Goal: Task Accomplishment & Management: Manage account settings

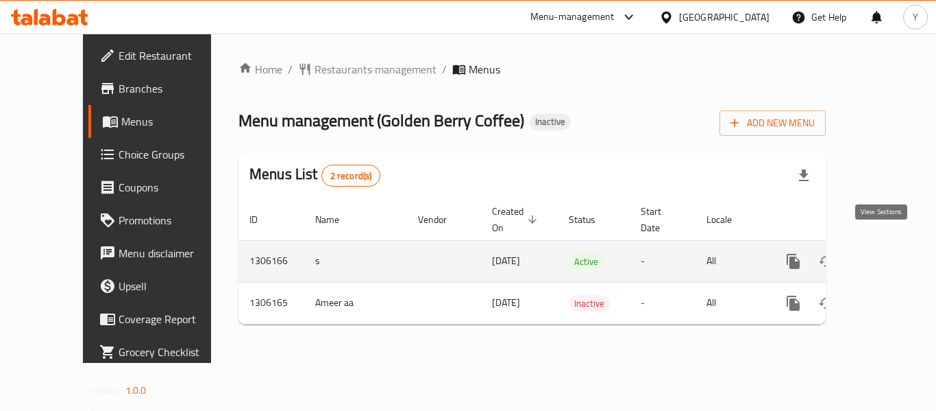
click at [884, 253] on icon "enhanced table" at bounding box center [892, 261] width 16 height 16
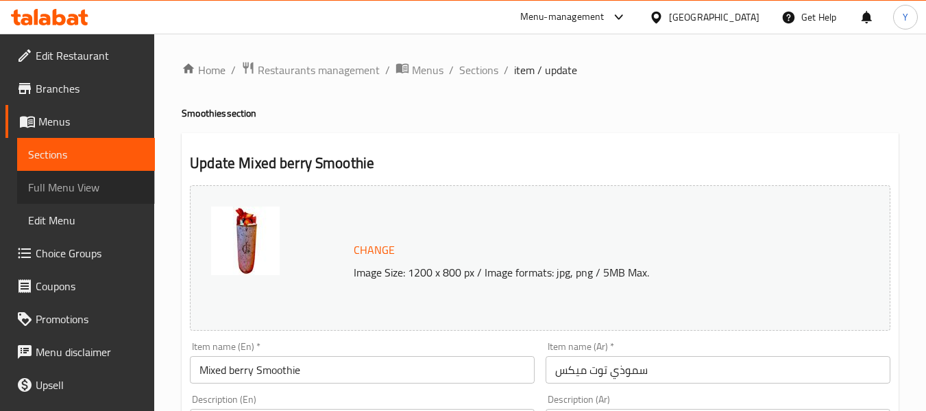
click at [112, 186] on span "Full Menu View" at bounding box center [86, 187] width 116 height 16
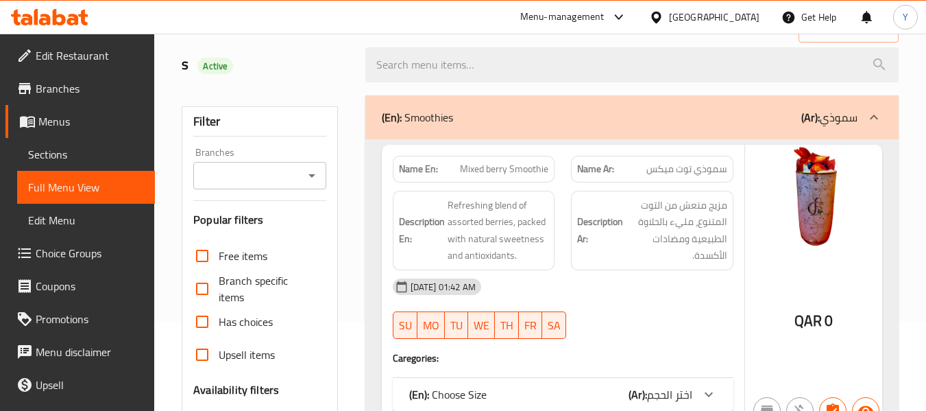
scroll to position [76, 0]
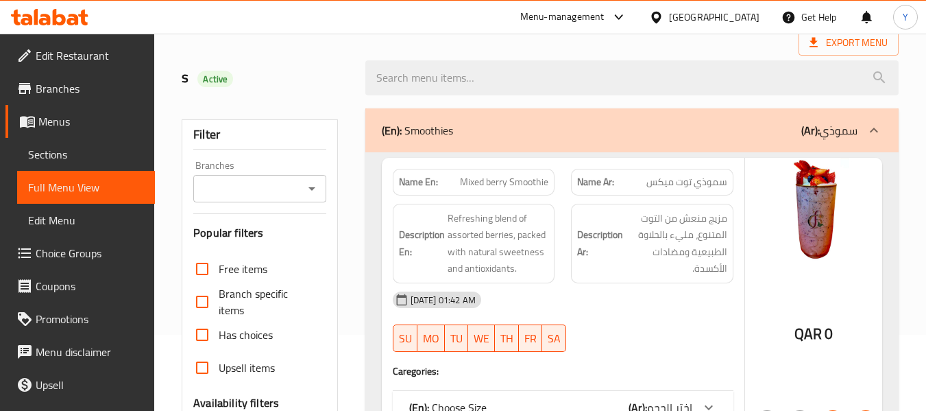
click at [554, 180] on div "Name En: Mixed berry Smoothie" at bounding box center [474, 182] width 162 height 27
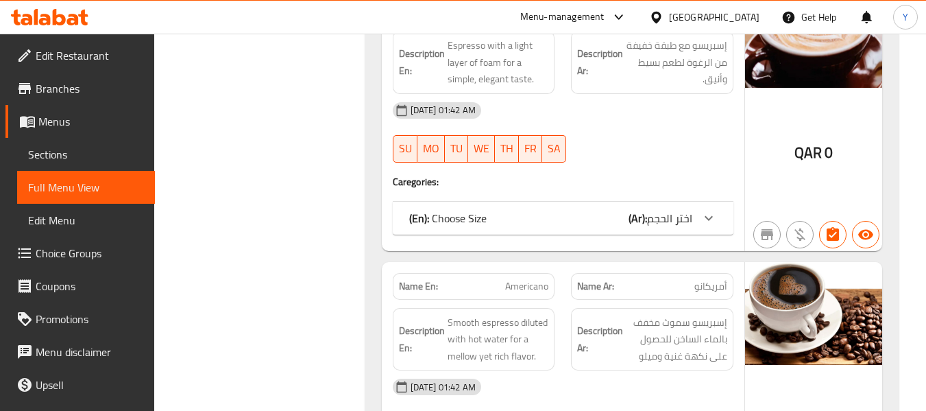
scroll to position [9151, 0]
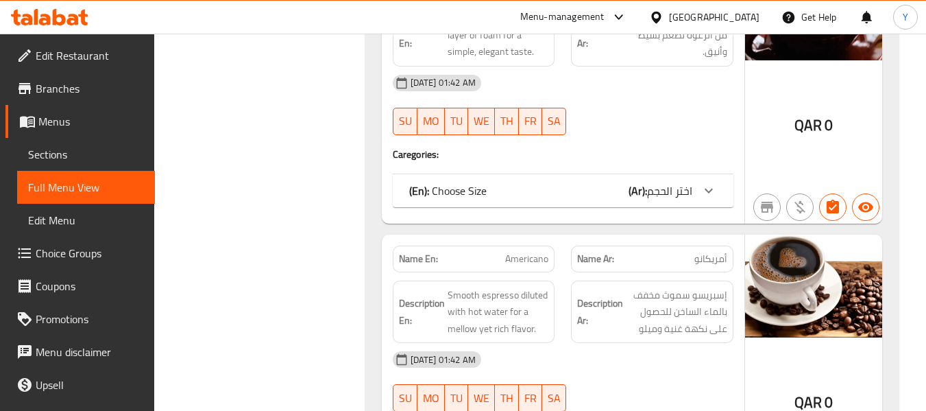
drag, startPoint x: 447, startPoint y: 198, endPoint x: 395, endPoint y: 195, distance: 51.5
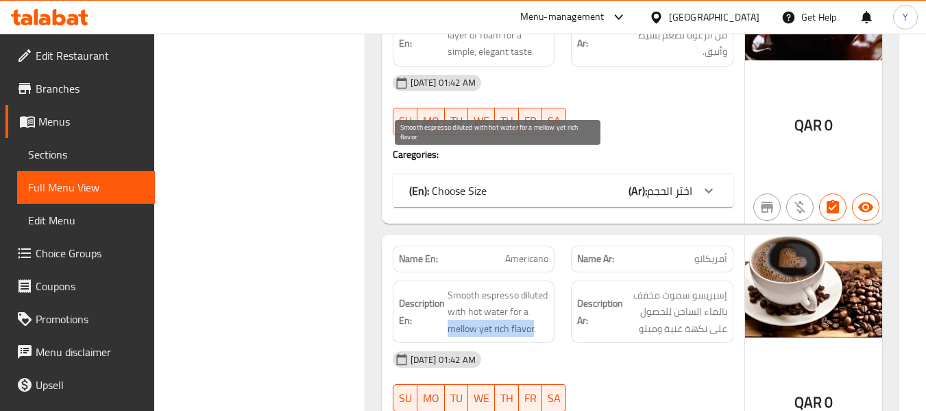
drag, startPoint x: 448, startPoint y: 197, endPoint x: 533, endPoint y: 202, distance: 85.8
click at [533, 287] on span "Smooth espresso diluted with hot water for a mellow yet rich flavor." at bounding box center [498, 312] width 101 height 51
copy span "mellow yet rich flavor"
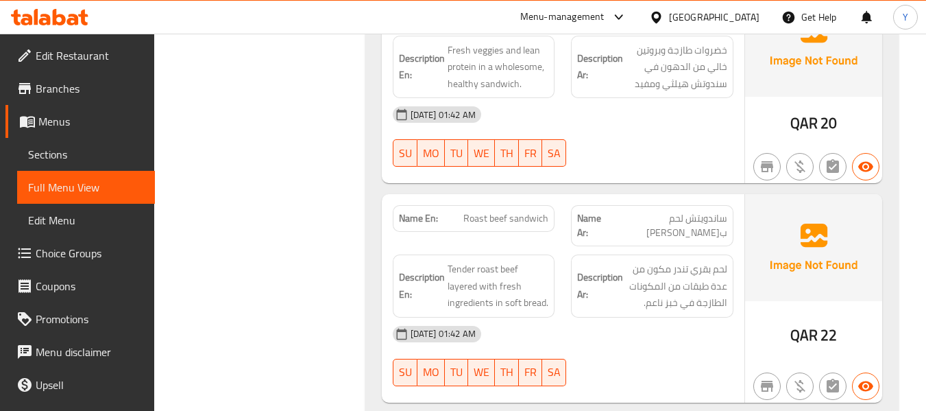
scroll to position [13264, 0]
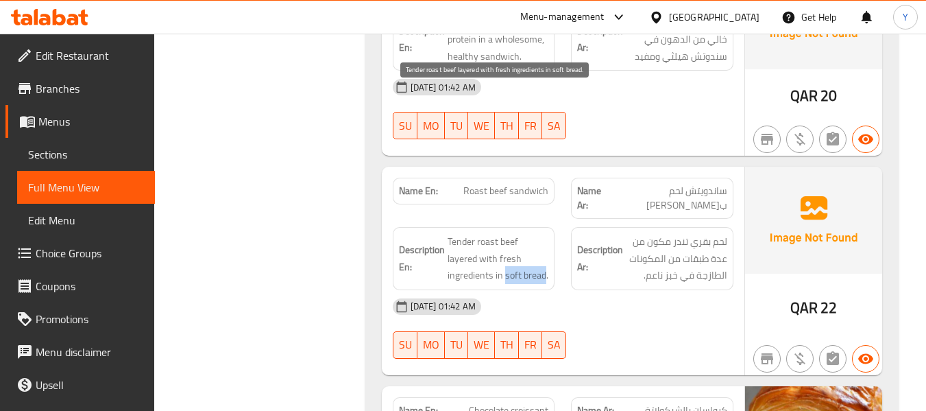
drag, startPoint x: 545, startPoint y: 128, endPoint x: 503, endPoint y: 134, distance: 42.3
click at [503, 233] on span "Tender roast beef layered with fresh ingredients in soft bread." at bounding box center [498, 258] width 101 height 51
copy span "soft bread"
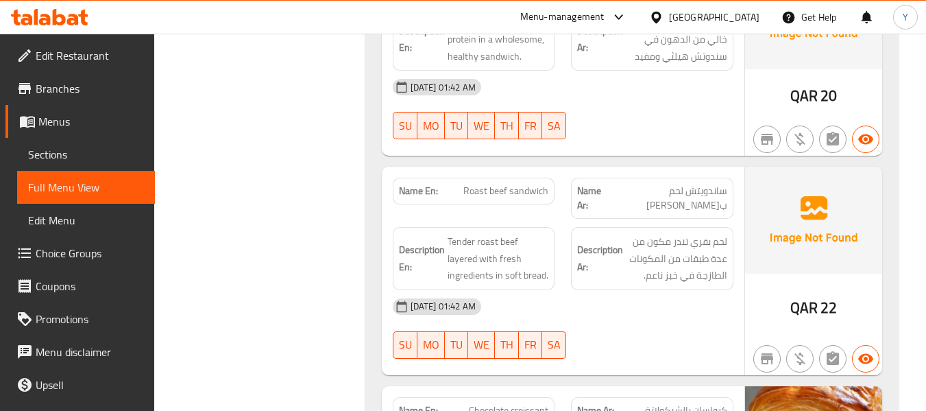
copy span "Roast beef sandwich"
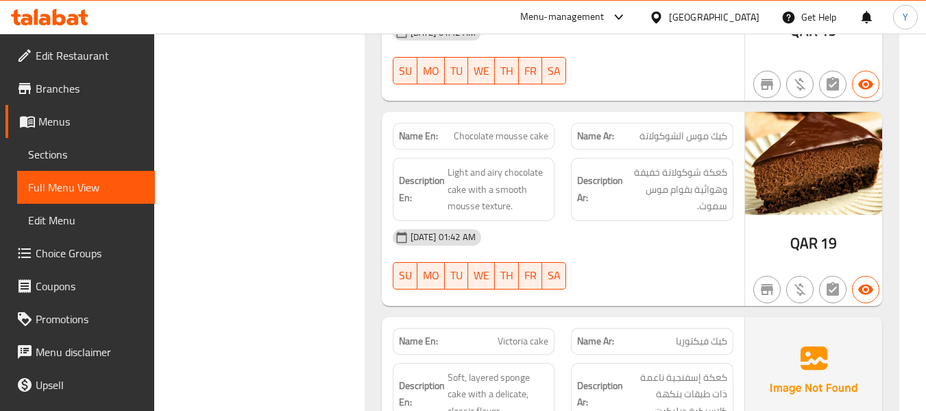
scroll to position [14945, 0]
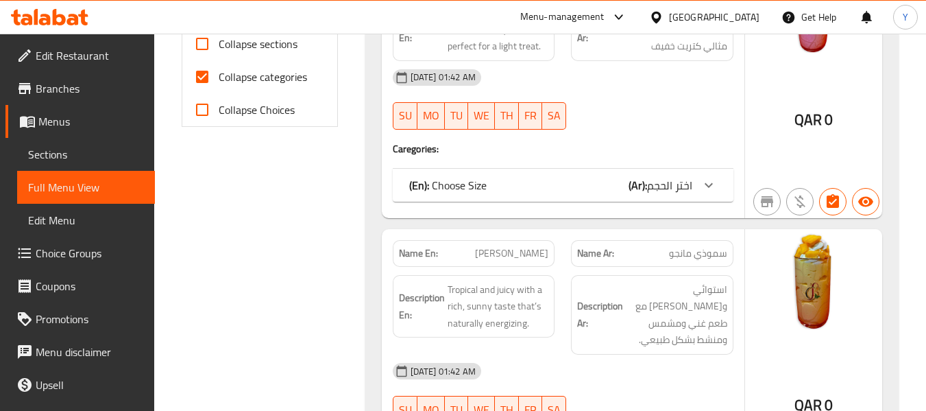
scroll to position [493, 0]
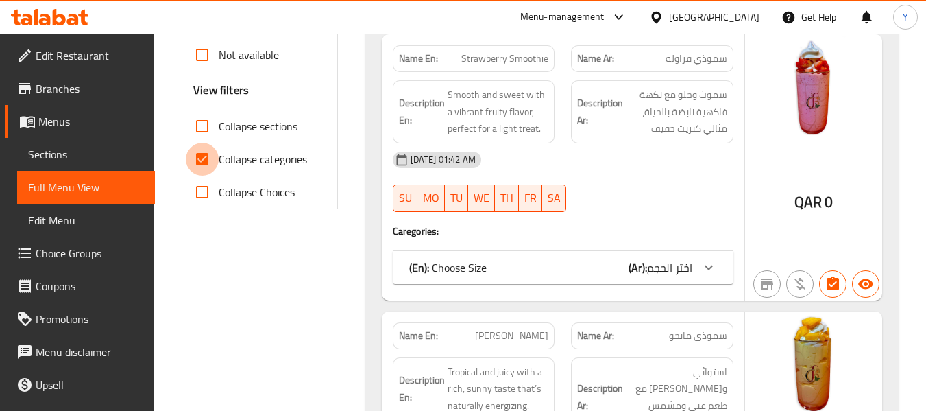
click at [211, 166] on input "Collapse categories" at bounding box center [202, 159] width 33 height 33
checkbox input "false"
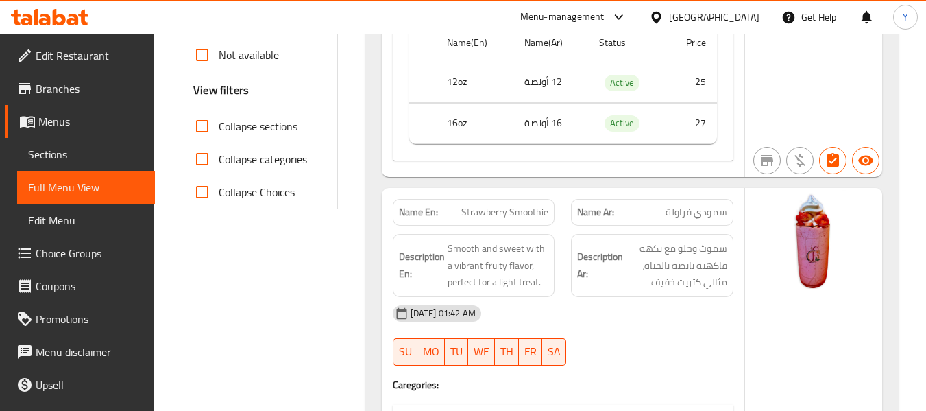
scroll to position [0, 0]
